Goal: Transaction & Acquisition: Book appointment/travel/reservation

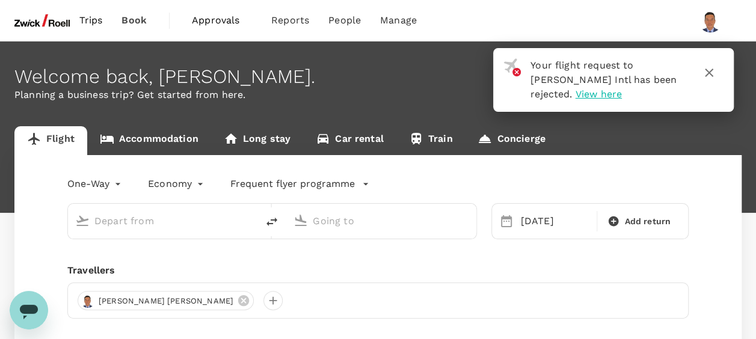
click at [211, 23] on span "Approvals" at bounding box center [222, 20] width 60 height 14
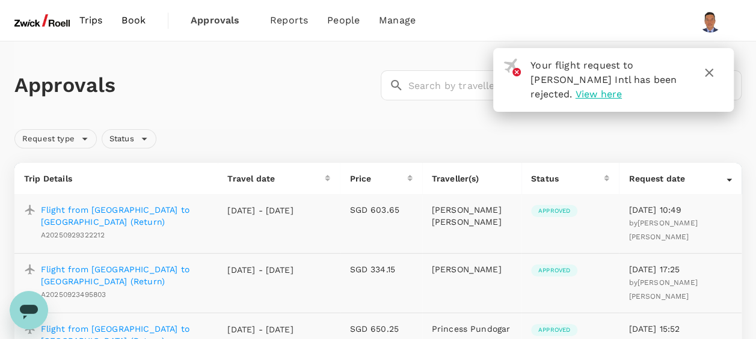
click at [576, 94] on span "View here" at bounding box center [599, 93] width 46 height 11
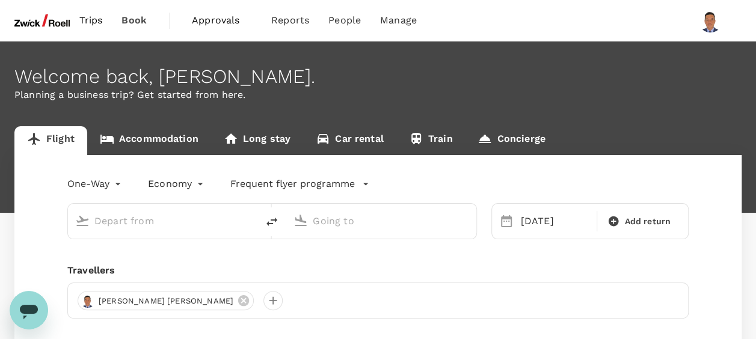
type input "Noi Bai Intl (HAN)"
type input "Singapore Changi (SIN)"
type input "Noi Bai Intl (HAN)"
type input "Singapore Changi (SIN)"
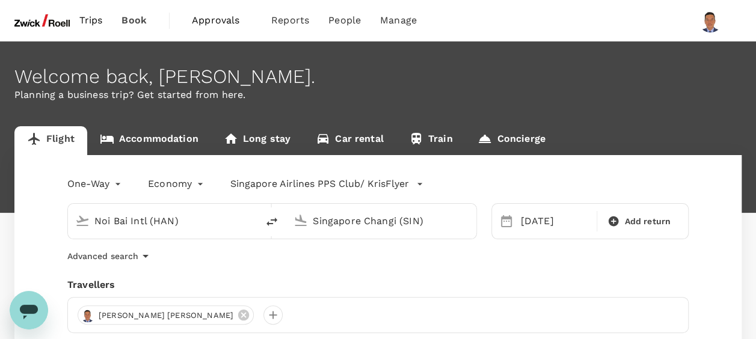
click at [146, 219] on input "Noi Bai Intl (HAN)" at bounding box center [163, 221] width 138 height 19
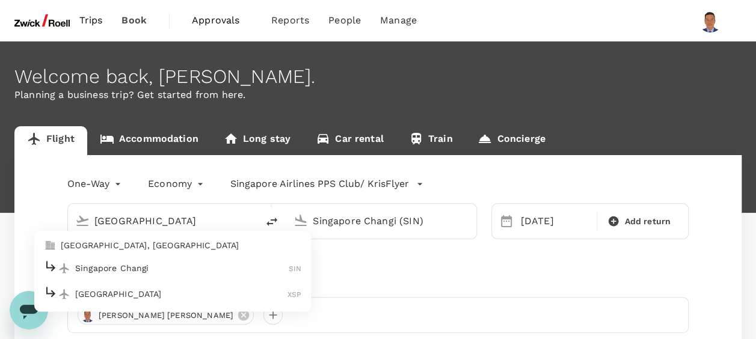
click at [128, 265] on p "Singapore Changi" at bounding box center [182, 268] width 214 height 12
type input "Singapore Changi (SIN)"
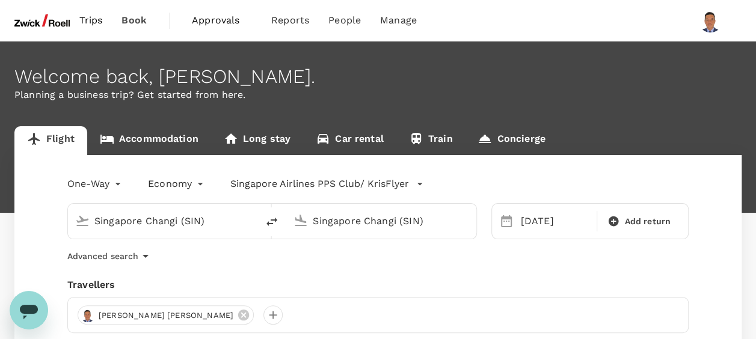
click at [366, 221] on input "Singapore Changi (SIN)" at bounding box center [382, 221] width 138 height 19
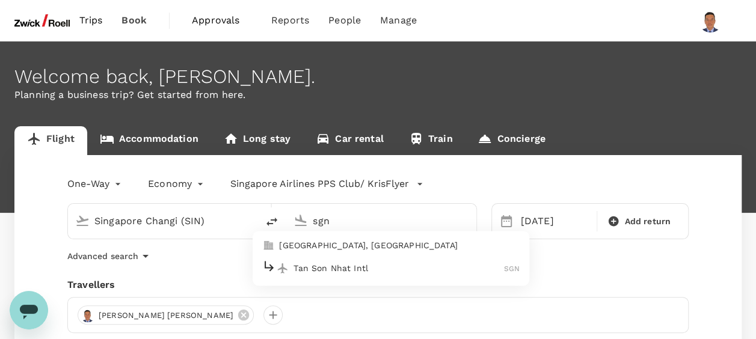
click at [351, 267] on p "Tan Son Nhat Intl" at bounding box center [399, 268] width 211 height 12
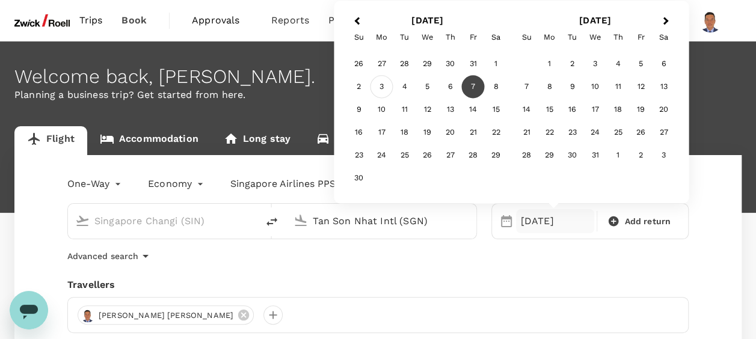
type input "Tan Son Nhat Intl (SGN)"
click at [379, 88] on div "3" at bounding box center [382, 87] width 23 height 23
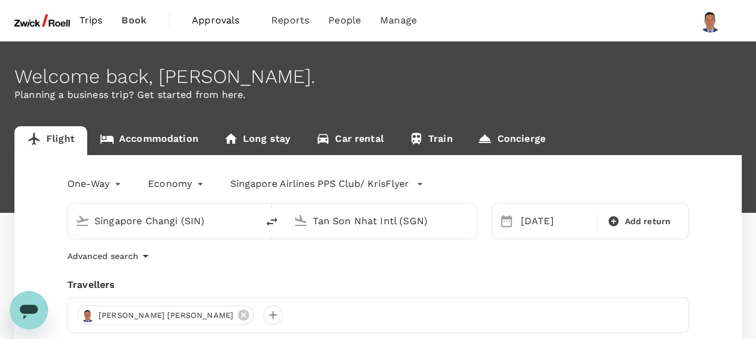
click at [409, 262] on div "Advanced search" at bounding box center [378, 256] width 622 height 14
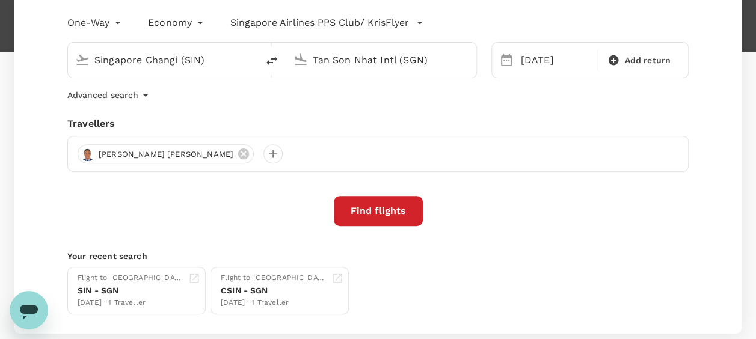
scroll to position [181, 0]
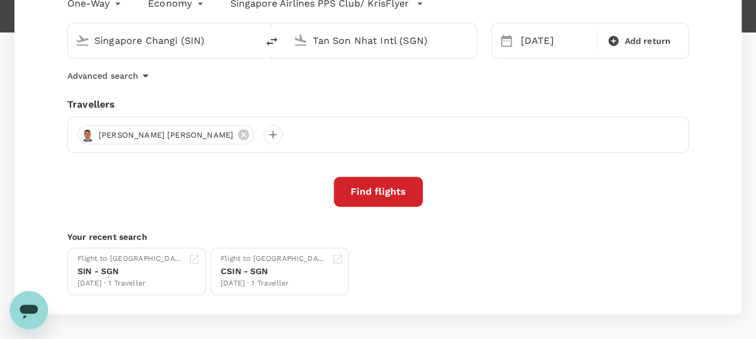
click at [400, 197] on button "Find flights" at bounding box center [378, 192] width 89 height 30
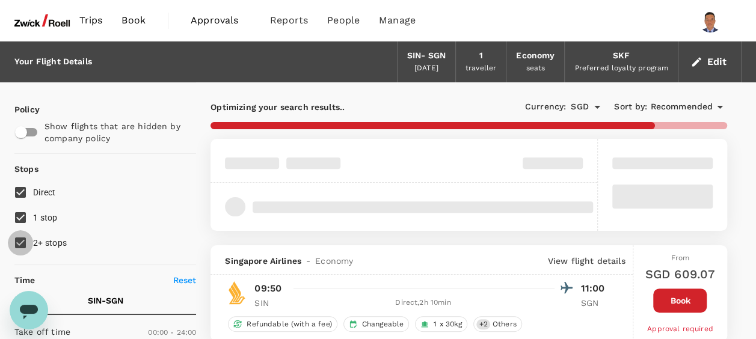
click at [20, 241] on input "2+ stops" at bounding box center [20, 242] width 25 height 25
checkbox input "false"
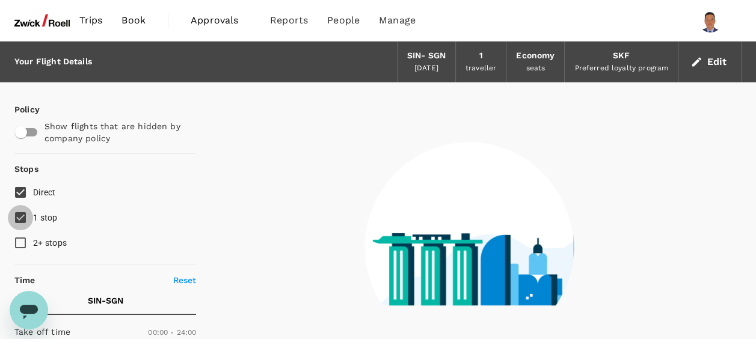
click at [22, 217] on input "1 stop" at bounding box center [20, 217] width 25 height 25
checkbox input "false"
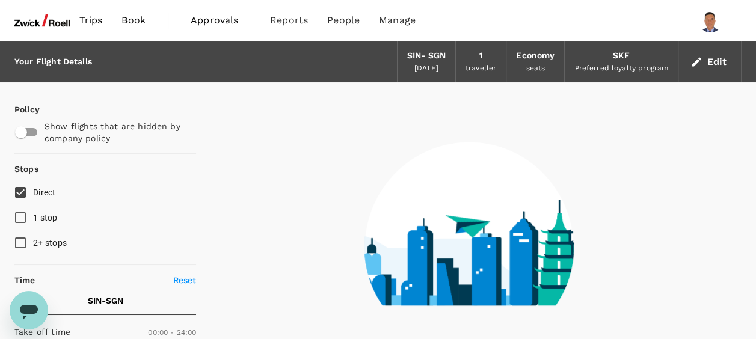
type input "1155"
checkbox input "false"
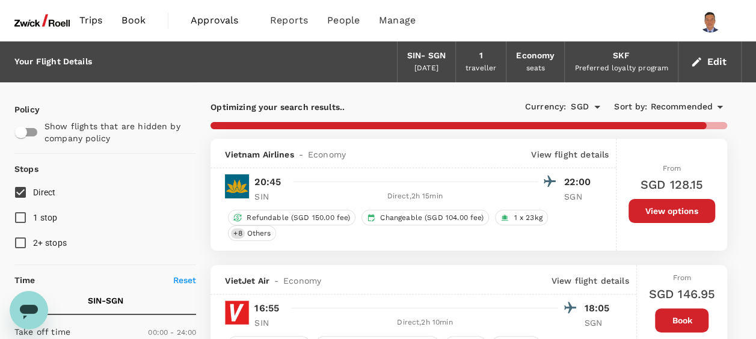
type input "1840"
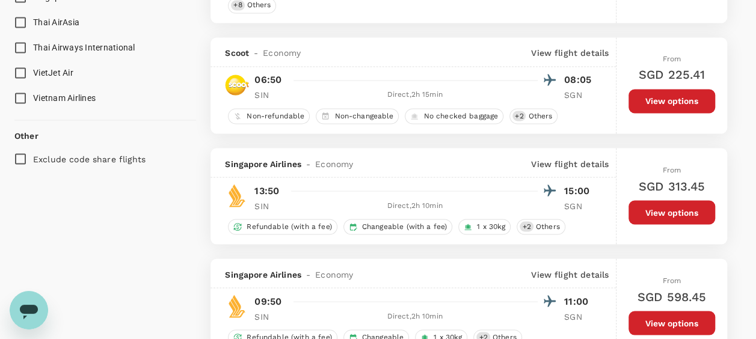
scroll to position [1083, 0]
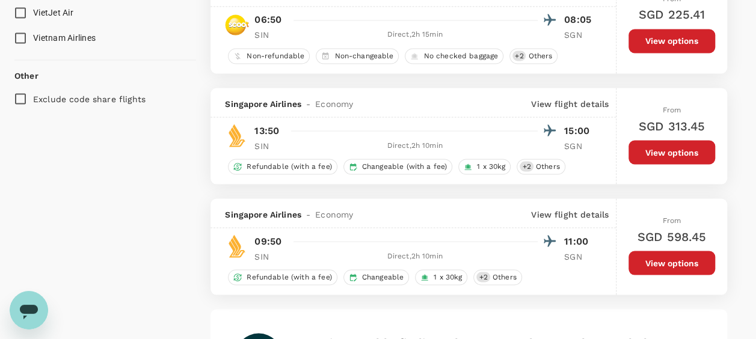
click at [655, 147] on button "View options" at bounding box center [672, 152] width 87 height 24
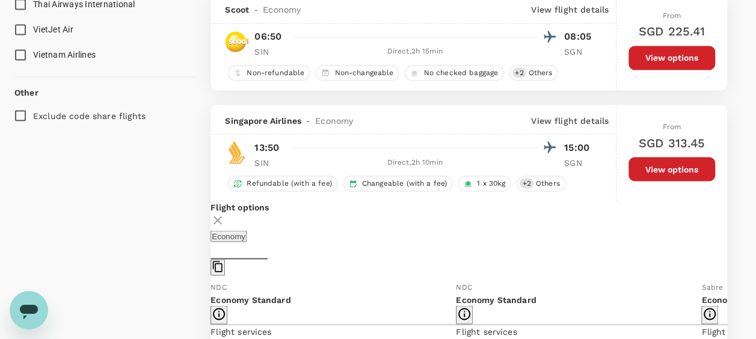
scroll to position [1045, 0]
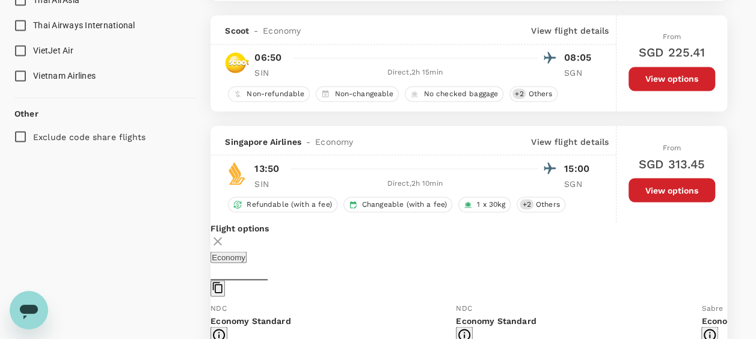
click at [225, 234] on icon at bounding box center [218, 241] width 14 height 14
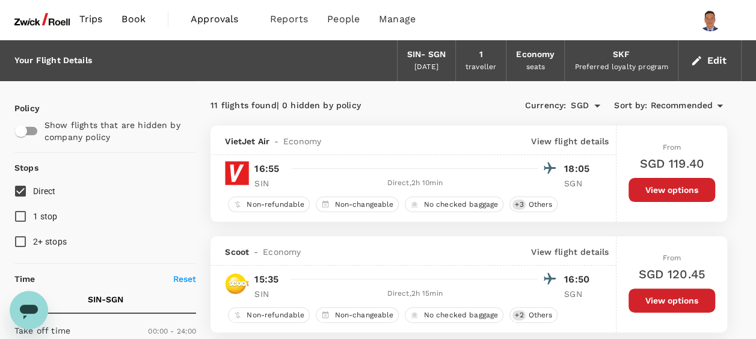
scroll to position [0, 0]
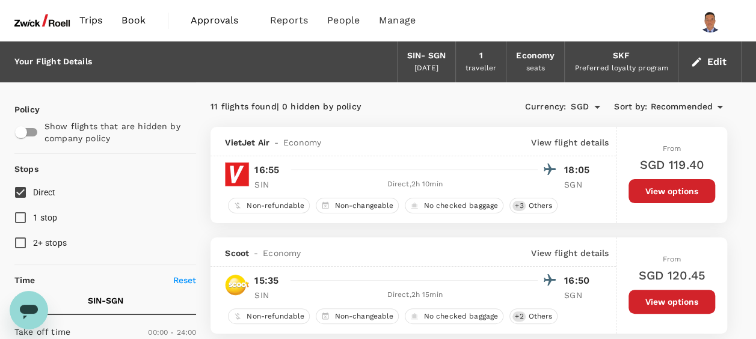
click at [138, 18] on span "Book" at bounding box center [134, 20] width 24 height 14
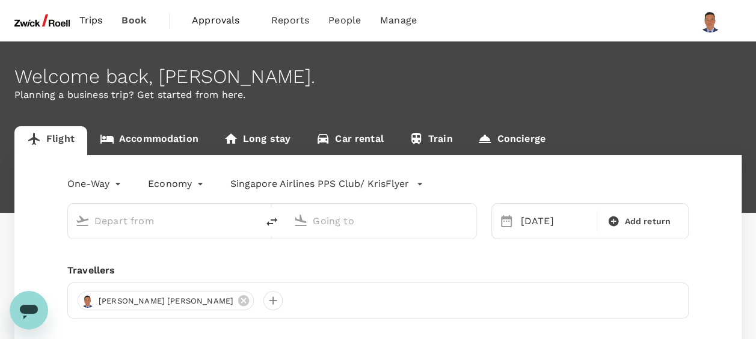
click at [150, 224] on input "text" at bounding box center [163, 221] width 138 height 19
type input "Singapore Changi (SIN)"
type input "Tan Son Nhat Intl (SGN)"
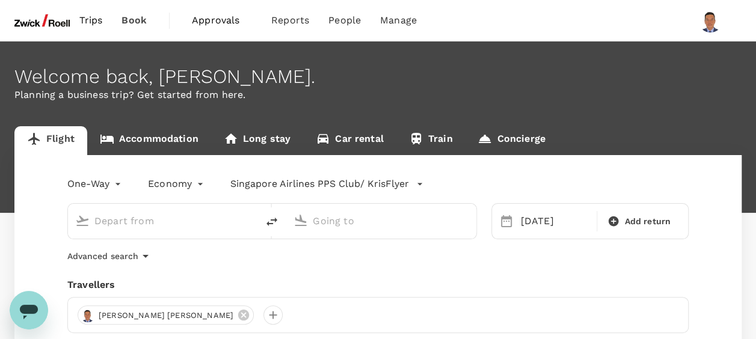
type input "Singapore Changi (SIN)"
type input "Tan Son Nhat Intl (SGN)"
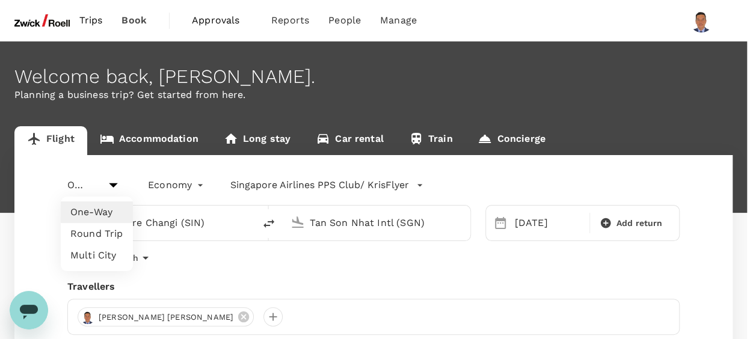
click at [117, 183] on body "Trips Book Approvals 0 Reports People Manage Welcome back , Shaun Lim Chee . Pl…" at bounding box center [378, 286] width 756 height 573
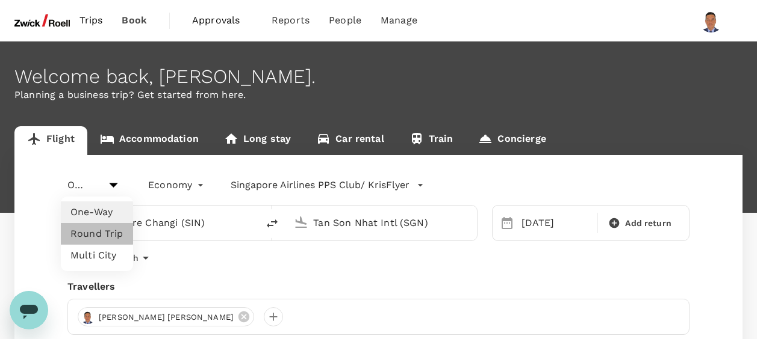
click at [95, 232] on li "Round Trip" at bounding box center [97, 234] width 72 height 22
type input "roundtrip"
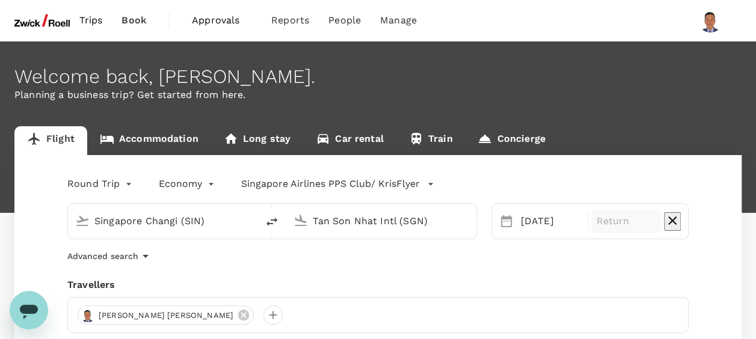
click at [616, 221] on p "Return" at bounding box center [626, 221] width 61 height 14
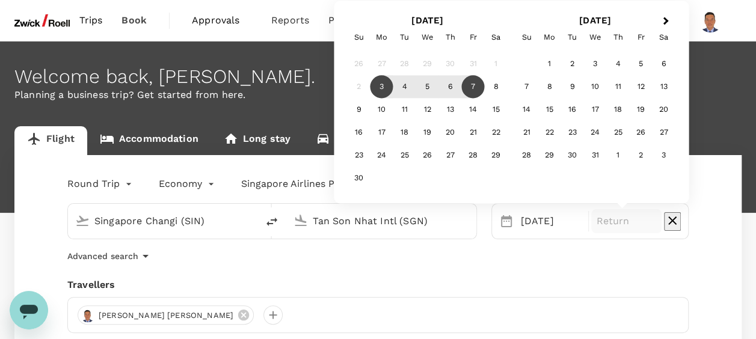
click at [475, 85] on div "7" at bounding box center [473, 87] width 23 height 23
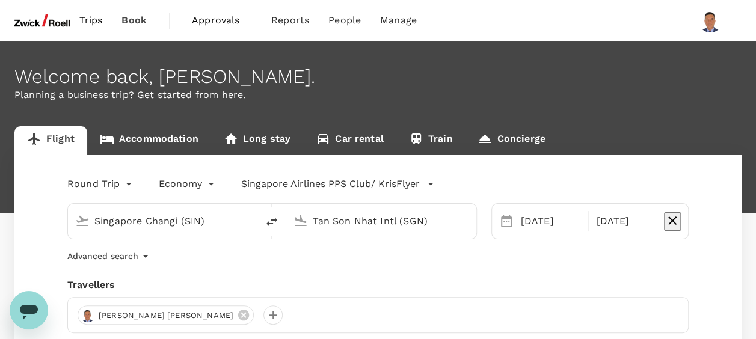
click at [582, 266] on div "Round Trip roundtrip Economy economy Singapore Airlines PPS Club/ KrisFlyer Sin…" at bounding box center [378, 325] width 728 height 340
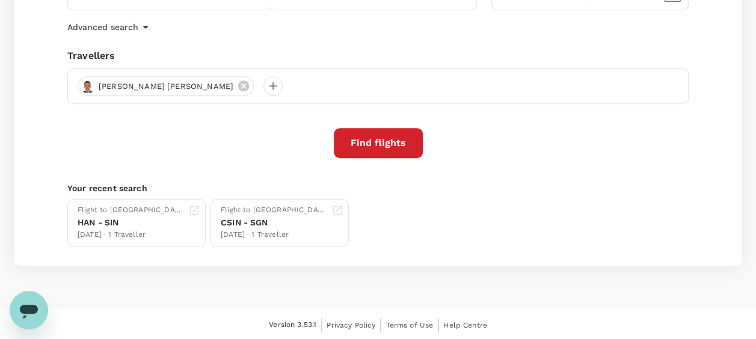
scroll to position [230, 0]
click at [406, 144] on button "Find flights" at bounding box center [378, 143] width 89 height 30
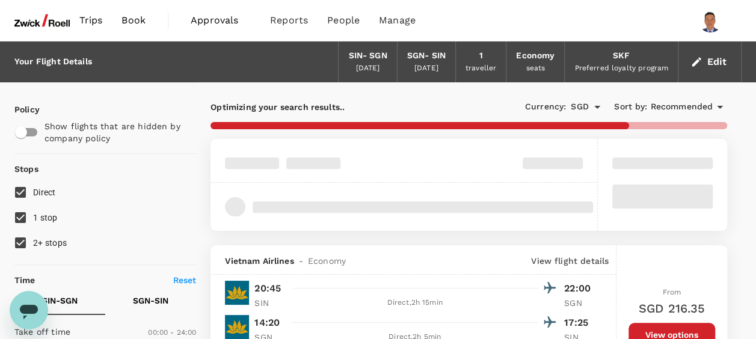
click at [21, 215] on input "1 stop" at bounding box center [20, 217] width 25 height 25
checkbox input "false"
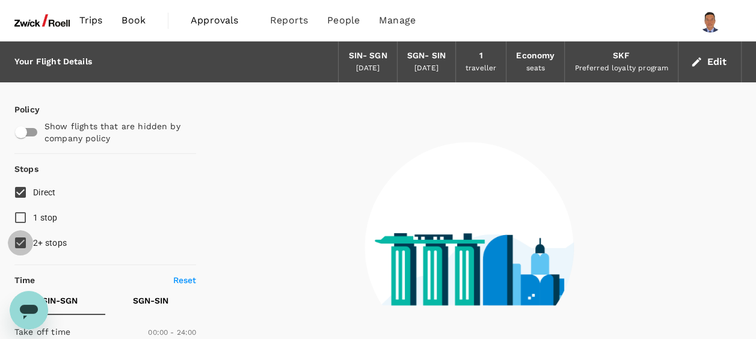
click at [21, 244] on input "2+ stops" at bounding box center [20, 242] width 25 height 25
checkbox input "false"
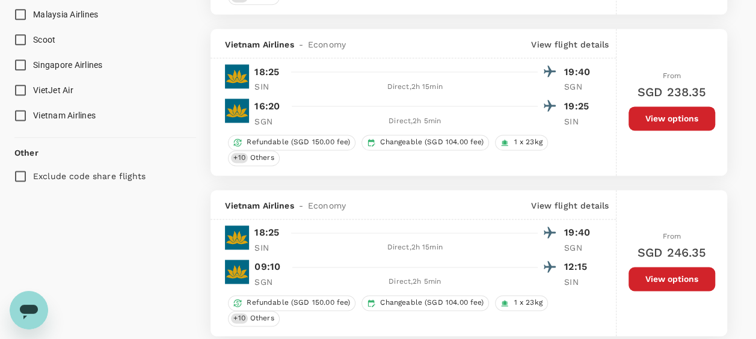
scroll to position [662, 0]
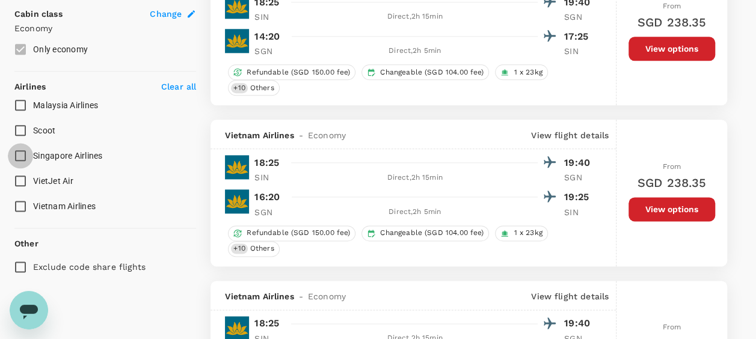
click at [18, 152] on input "Singapore Airlines" at bounding box center [20, 155] width 25 height 25
checkbox input "true"
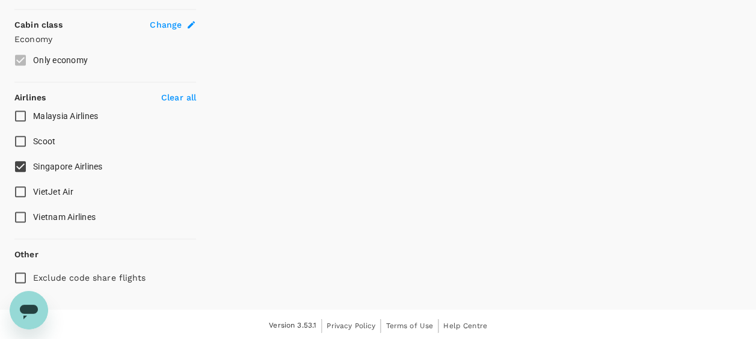
type input "1840"
checkbox input "false"
checkbox input "true"
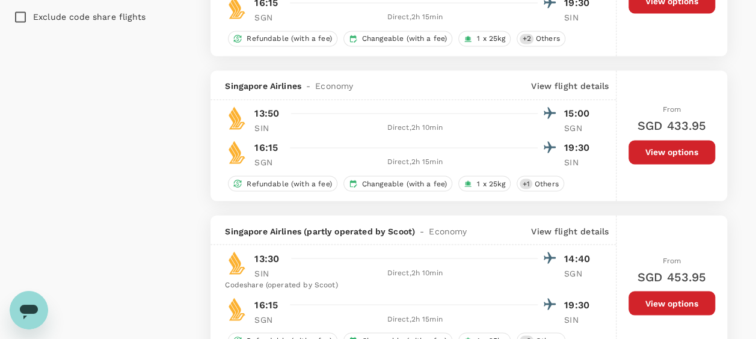
scroll to position [903, 0]
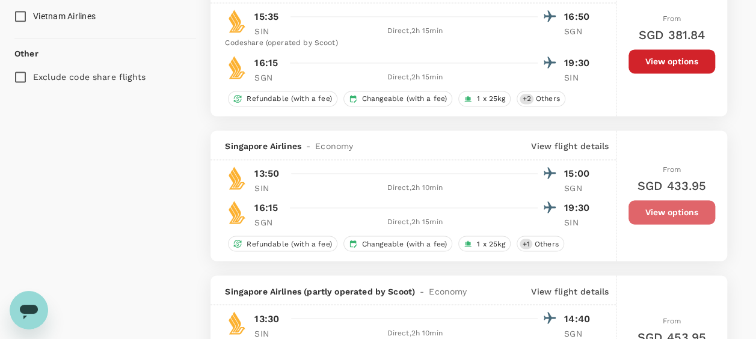
click at [696, 207] on button "View options" at bounding box center [672, 212] width 87 height 24
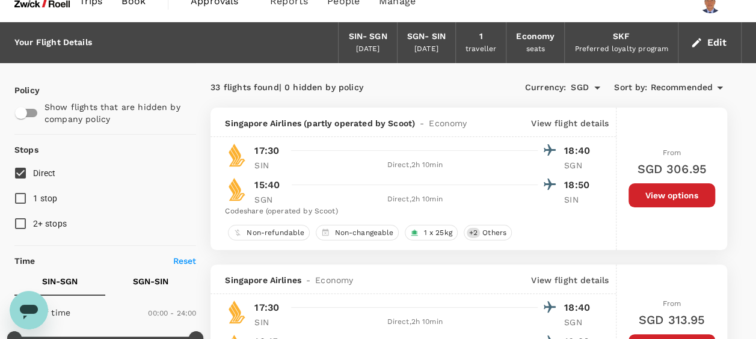
scroll to position [0, 0]
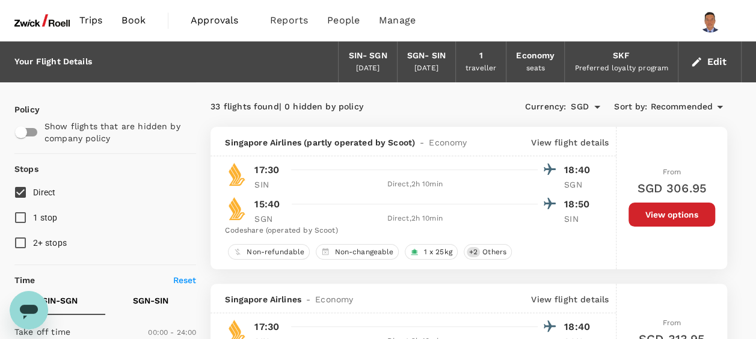
click at [203, 19] on span "Approvals" at bounding box center [221, 20] width 60 height 14
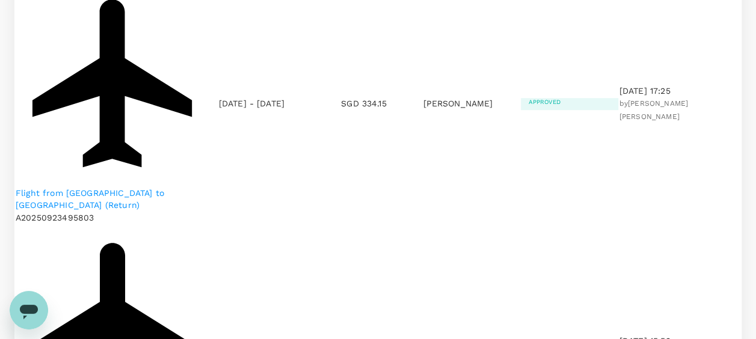
scroll to position [421, 0]
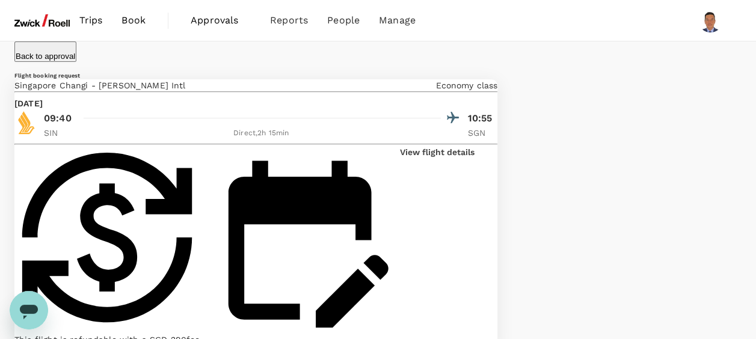
click at [205, 20] on span "Approvals" at bounding box center [221, 20] width 60 height 14
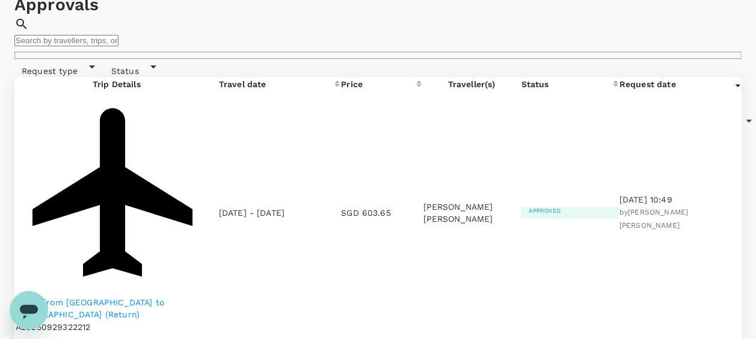
scroll to position [60, 0]
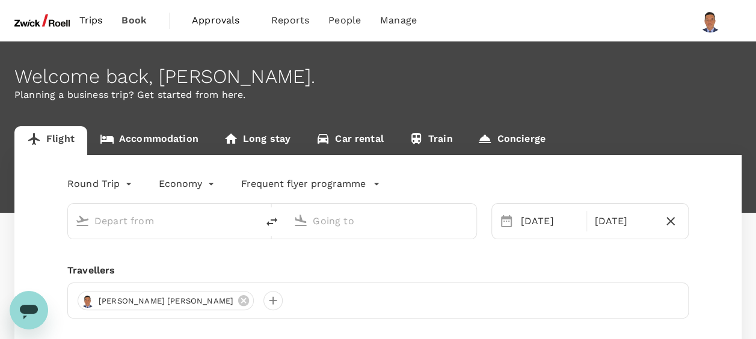
click at [220, 22] on span "Approvals" at bounding box center [222, 20] width 60 height 14
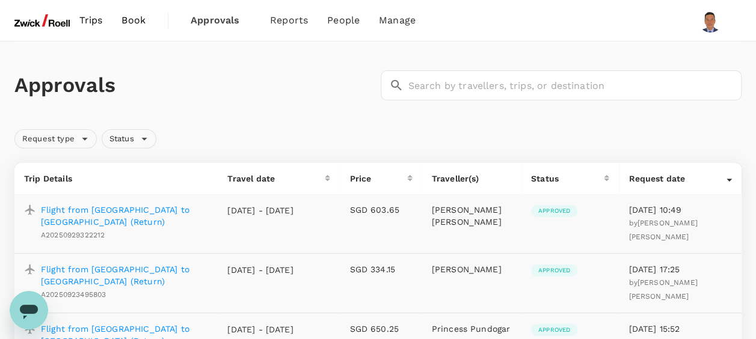
click at [99, 20] on span "Trips" at bounding box center [90, 20] width 23 height 14
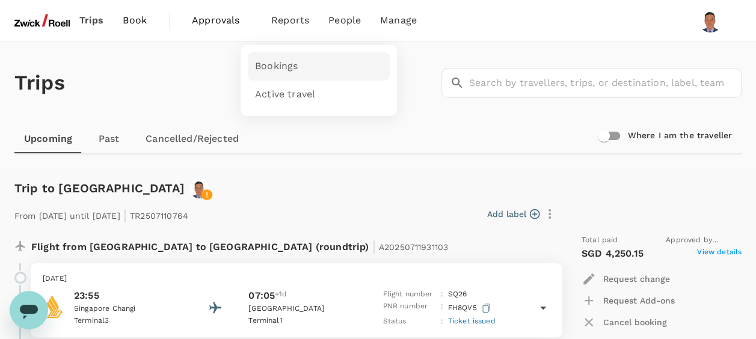
click at [281, 66] on span "Bookings" at bounding box center [276, 67] width 43 height 14
